Goal: Communication & Community: Connect with others

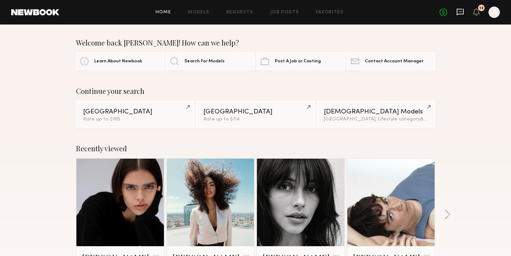
click at [464, 13] on icon at bounding box center [460, 12] width 7 height 7
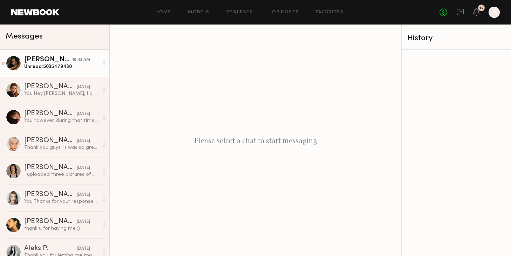
click at [74, 58] on div "10:43 AM" at bounding box center [81, 60] width 18 height 7
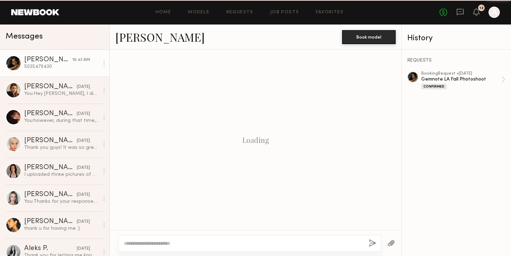
scroll to position [655, 0]
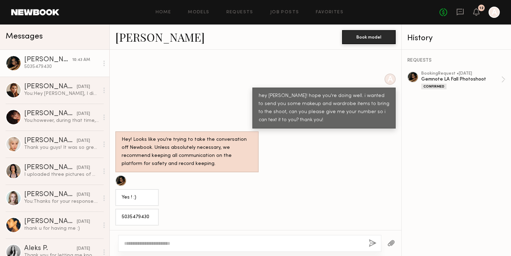
click at [133, 212] on div "5035479430" at bounding box center [136, 217] width 43 height 17
click at [132, 217] on div "5035479430" at bounding box center [137, 218] width 31 height 8
copy div "5035479430"
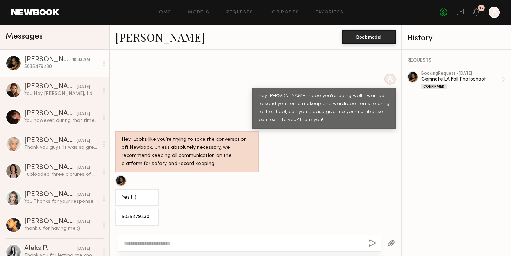
click at [225, 242] on textarea at bounding box center [243, 243] width 239 height 7
click at [219, 241] on textarea at bounding box center [243, 243] width 239 height 7
